Goal: Task Accomplishment & Management: Use online tool/utility

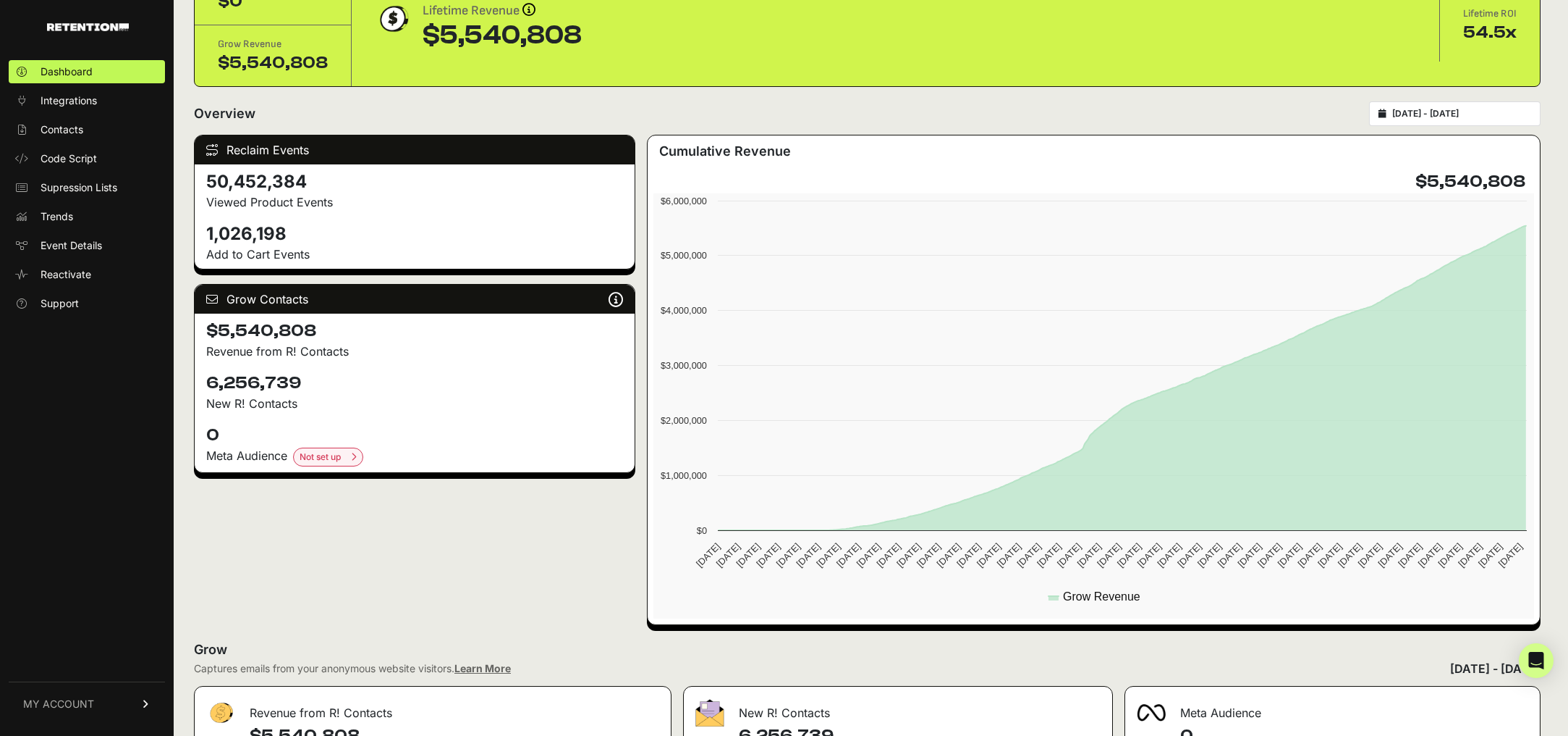
scroll to position [110, 0]
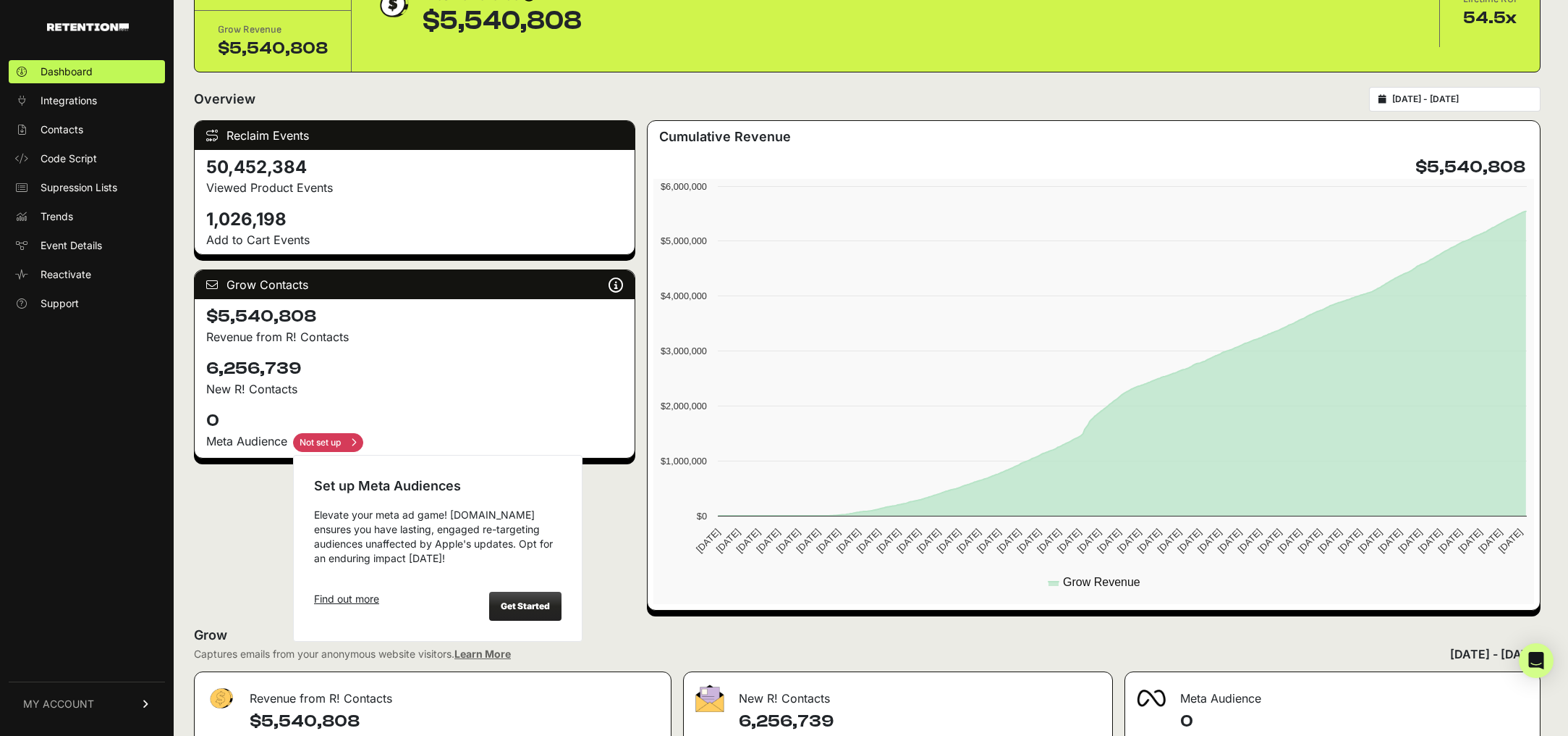
click at [359, 446] on input "checkbox" at bounding box center [328, 442] width 70 height 19
checkbox input "true"
click at [374, 600] on link "Find out more" at bounding box center [346, 599] width 65 height 15
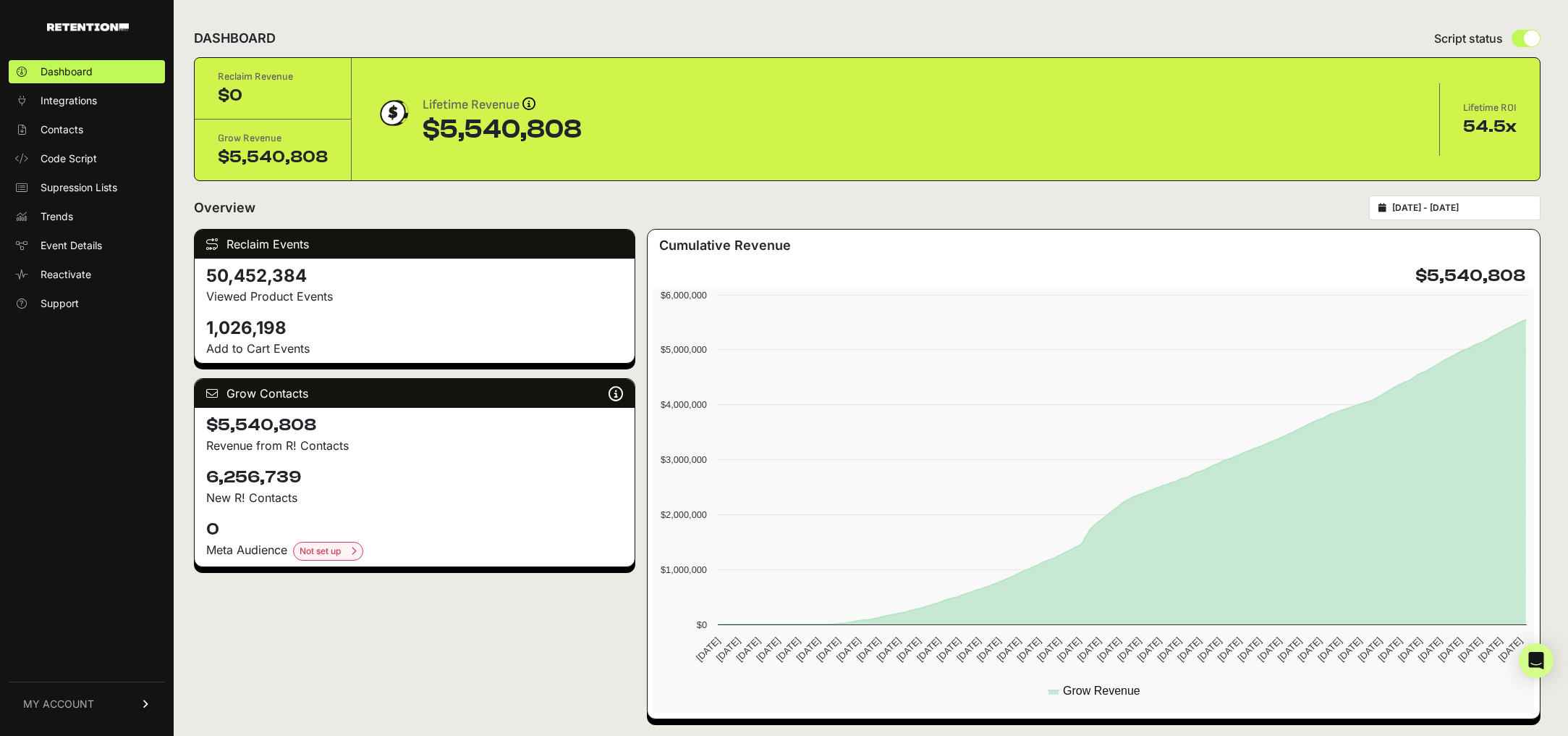
scroll to position [0, 0]
click at [77, 104] on span "Integrations" at bounding box center [69, 101] width 56 height 15
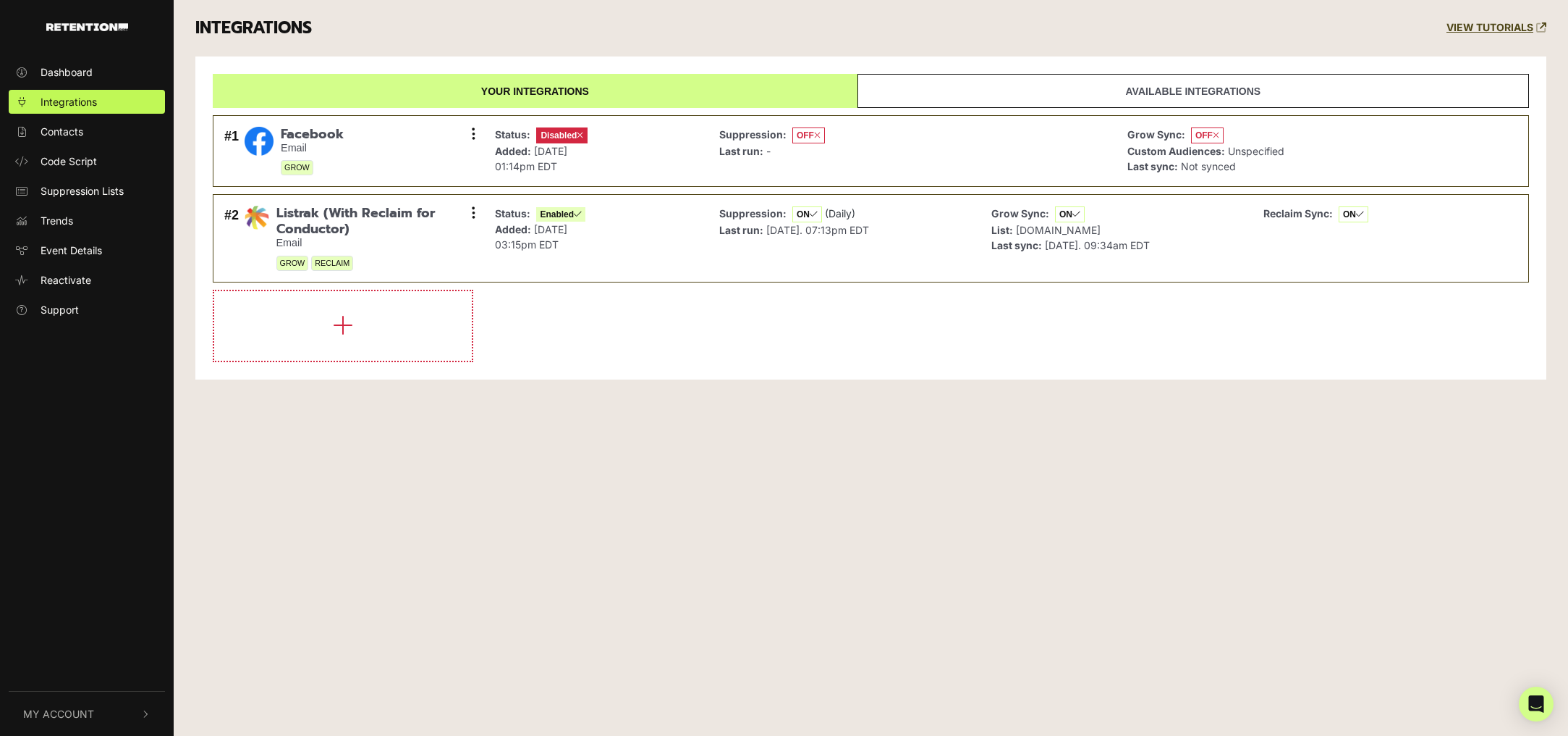
click at [1157, 94] on link "Available integrations" at bounding box center [1193, 91] width 671 height 34
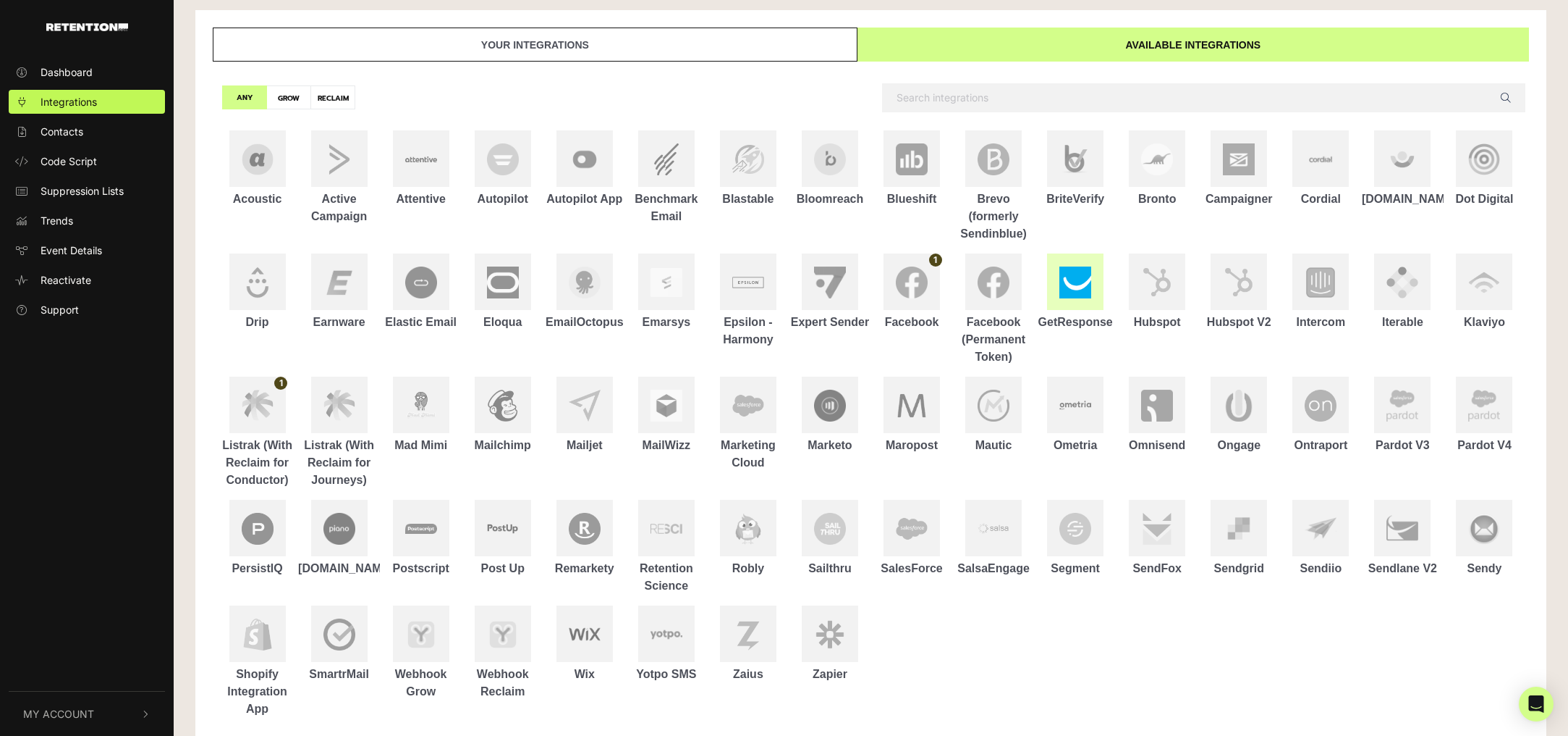
scroll to position [48, 0]
click at [337, 406] on img at bounding box center [339, 404] width 32 height 31
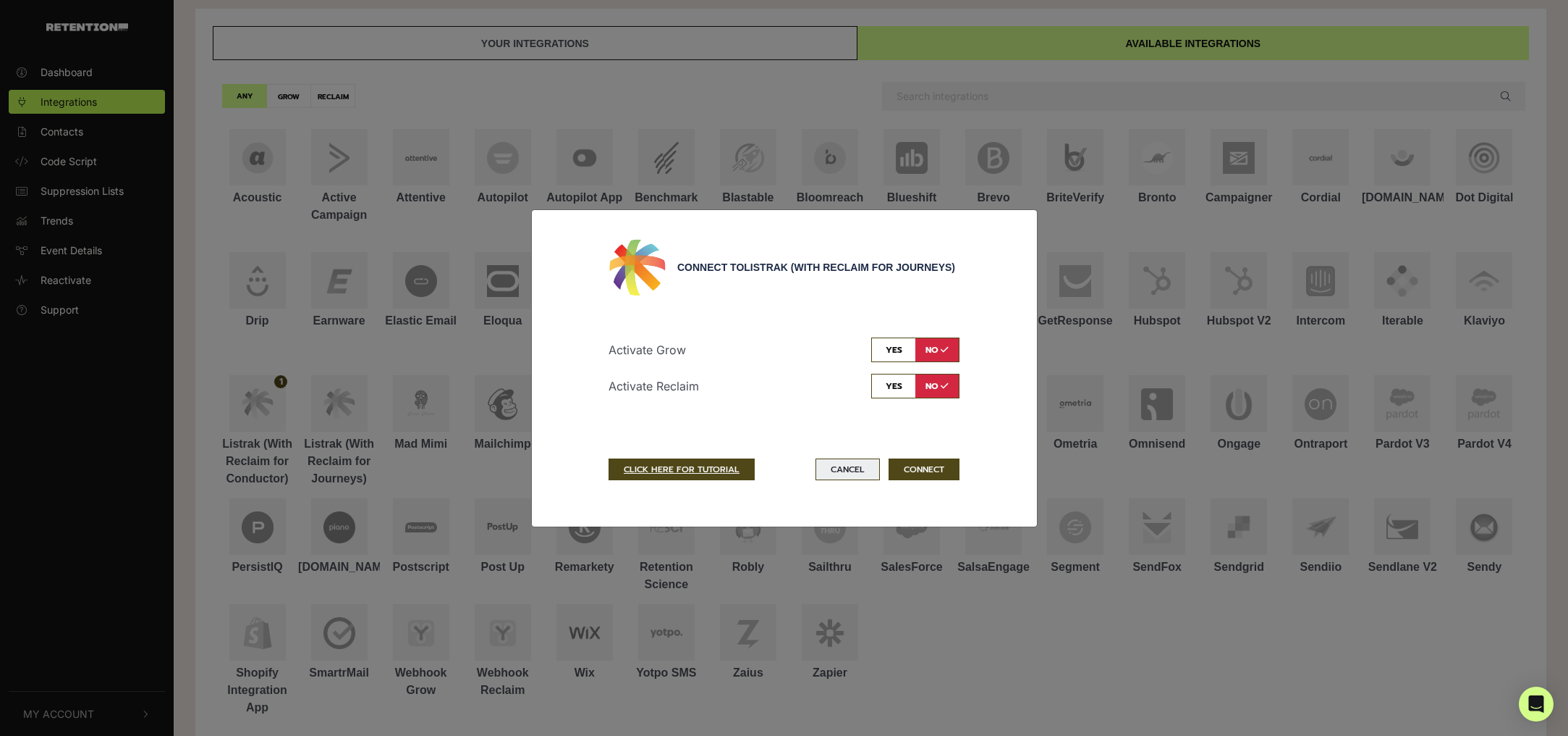
click at [839, 472] on button "Cancel" at bounding box center [847, 469] width 64 height 21
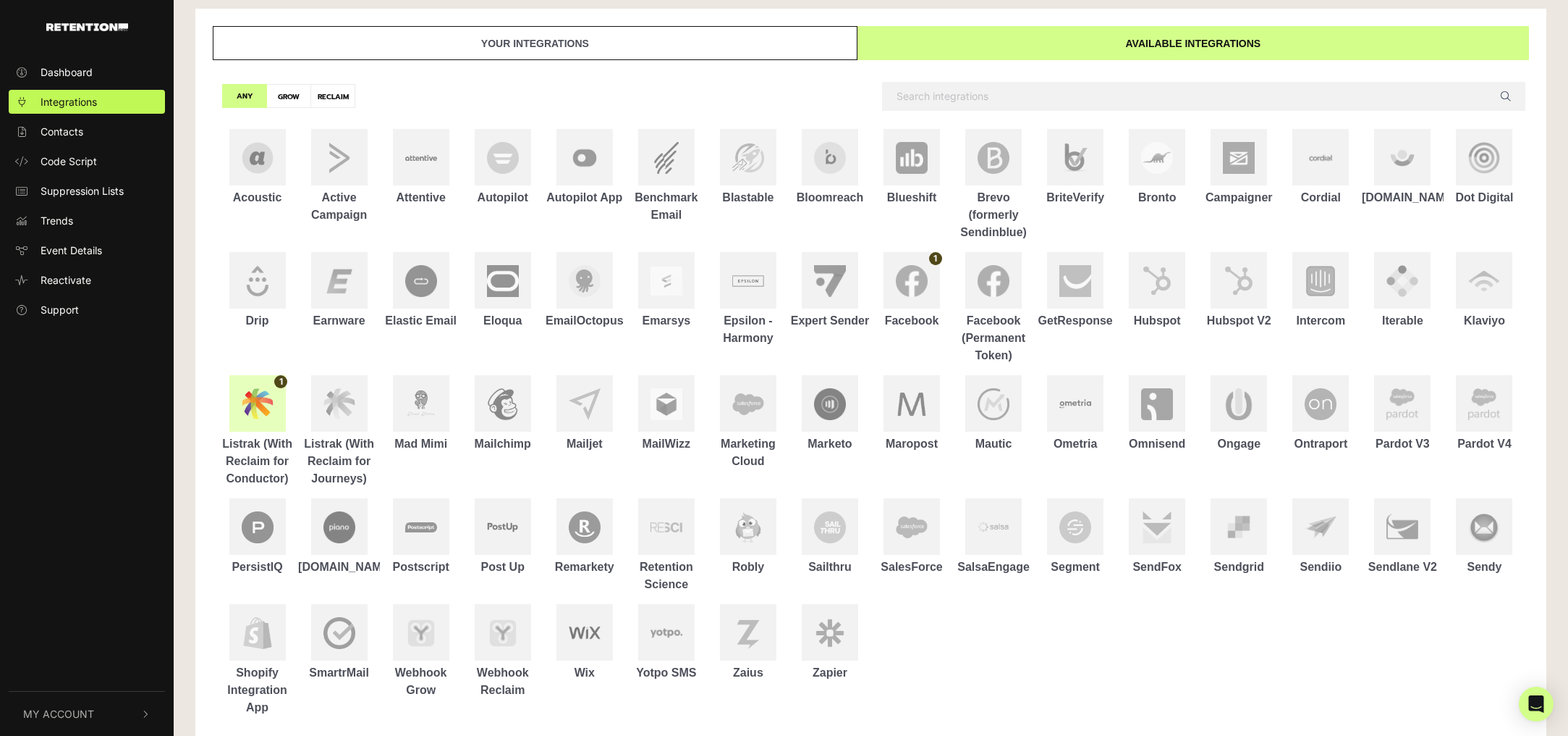
click at [265, 409] on img at bounding box center [258, 404] width 32 height 31
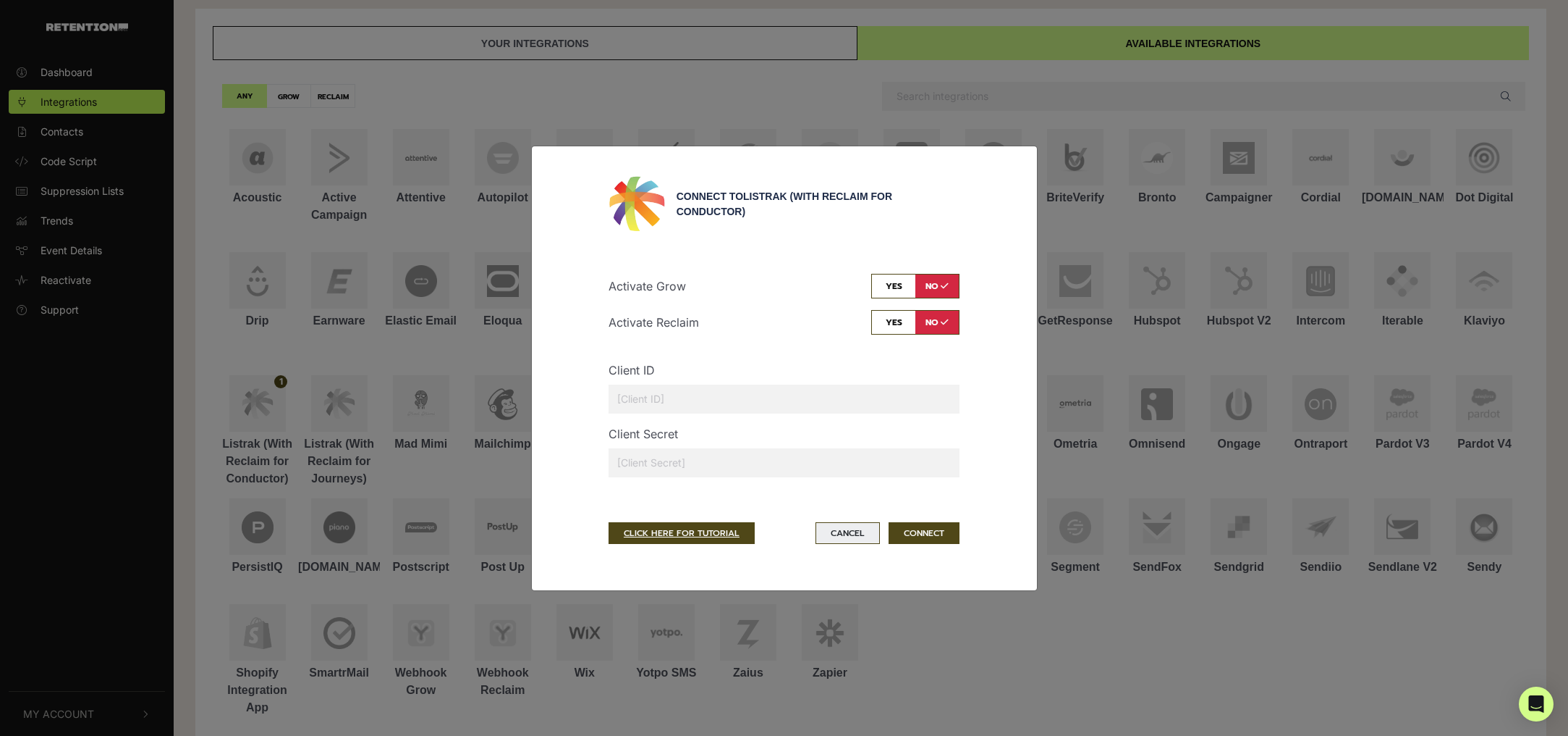
click at [858, 532] on button "Cancel" at bounding box center [847, 532] width 64 height 21
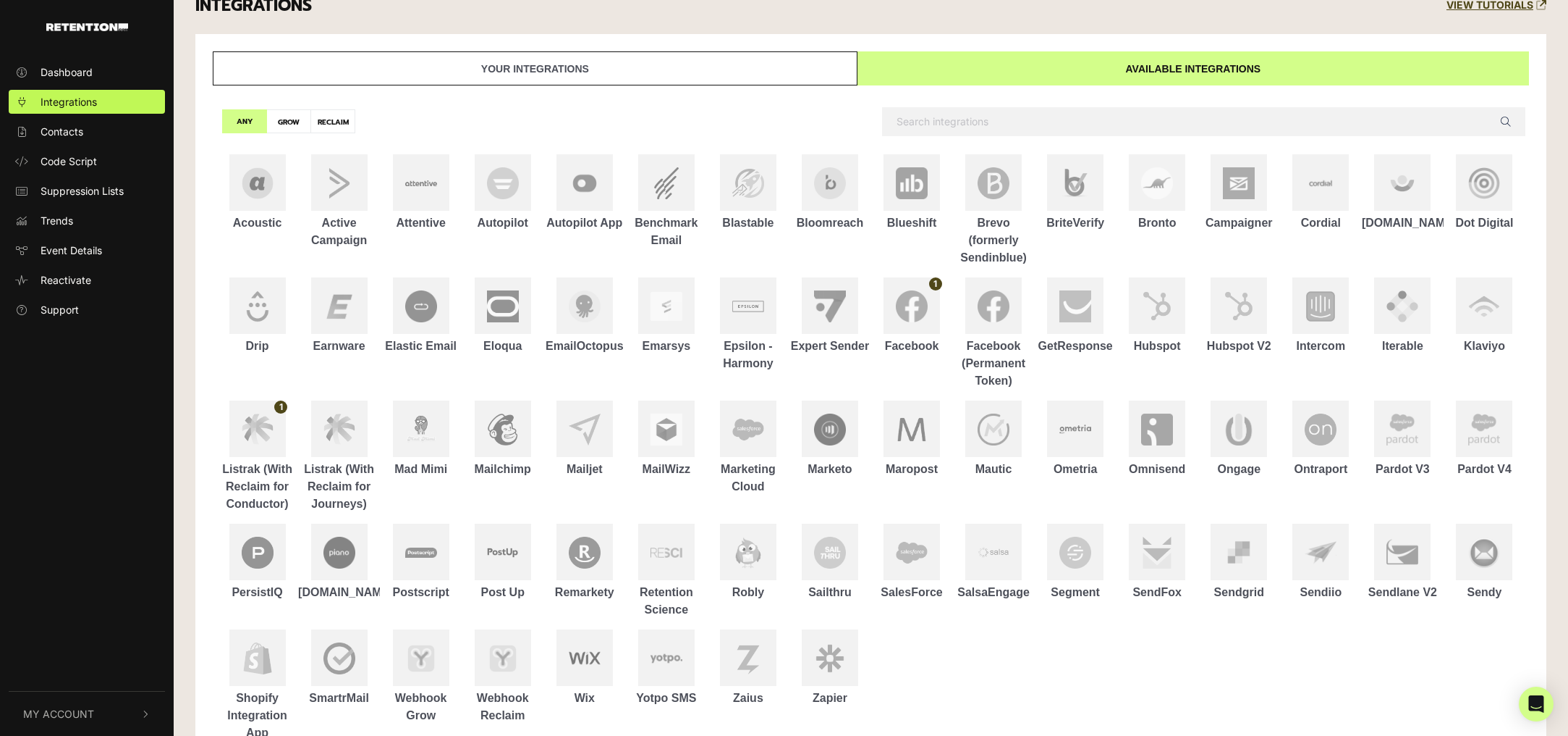
scroll to position [0, 0]
